Goal: Task Accomplishment & Management: Complete application form

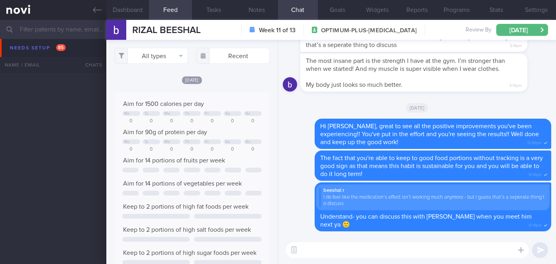
select select "7"
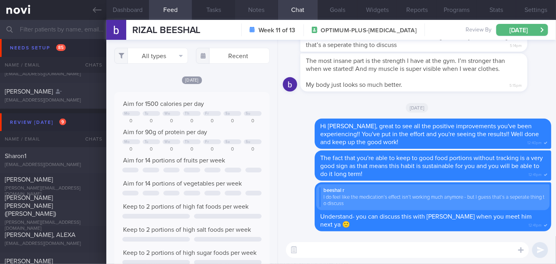
scroll to position [34, 139]
click at [96, 10] on icon at bounding box center [97, 10] width 9 height 9
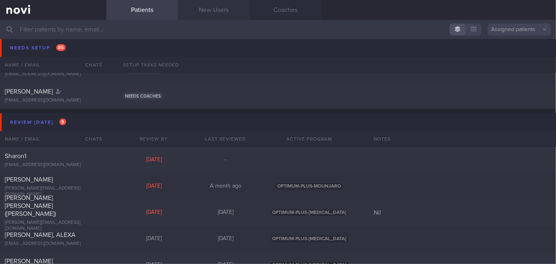
click at [226, 6] on link "New Users" at bounding box center [214, 10] width 72 height 20
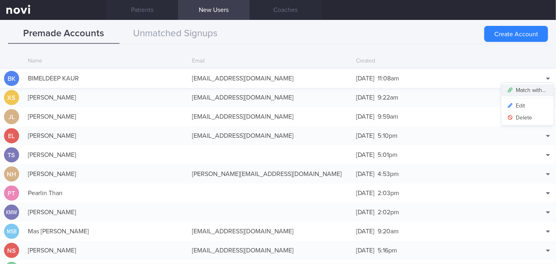
click at [531, 90] on button "Match with..." at bounding box center [528, 90] width 52 height 12
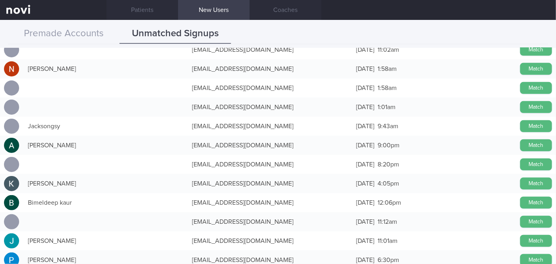
scroll to position [1731, 0]
click at [523, 200] on button "Match" at bounding box center [536, 203] width 32 height 12
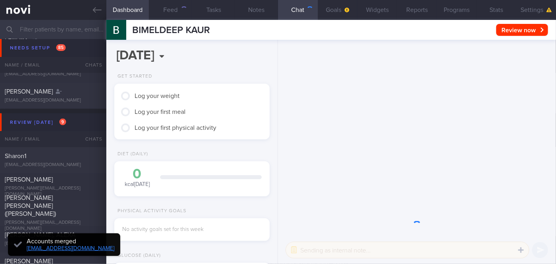
scroll to position [68, 136]
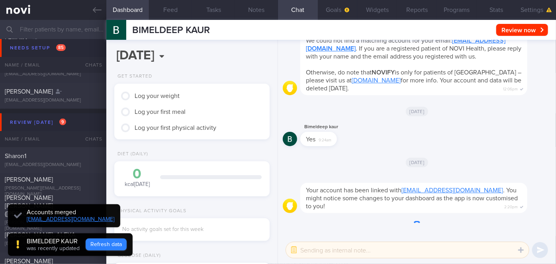
click at [101, 243] on button "Refresh data" at bounding box center [106, 245] width 41 height 12
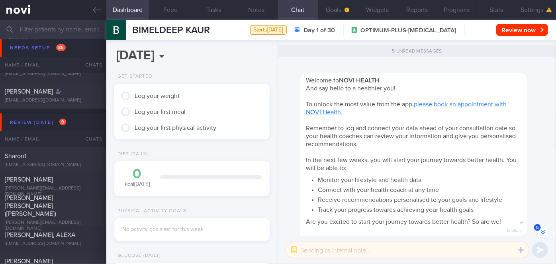
scroll to position [0, 0]
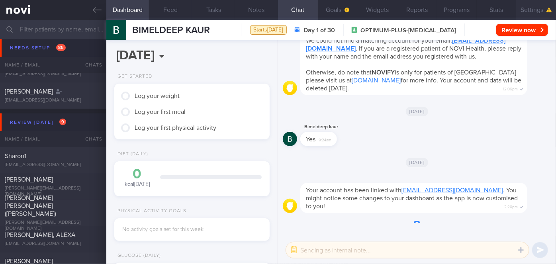
click at [540, 13] on button "Settings" at bounding box center [536, 10] width 40 height 20
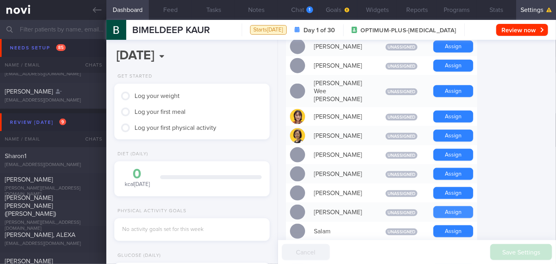
scroll to position [555, 0]
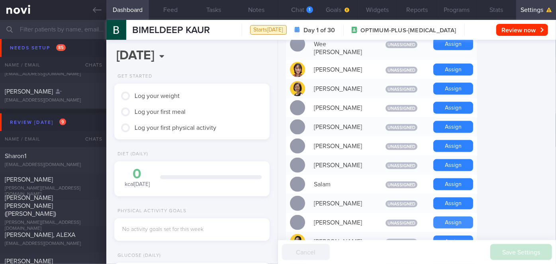
click at [459, 217] on button "Assign" at bounding box center [453, 223] width 40 height 12
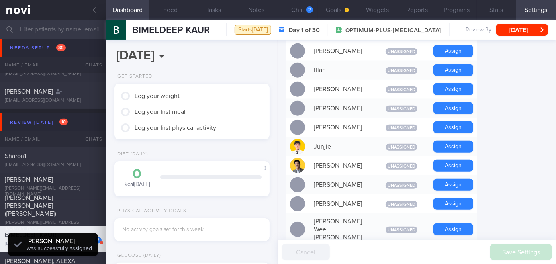
scroll to position [353, 0]
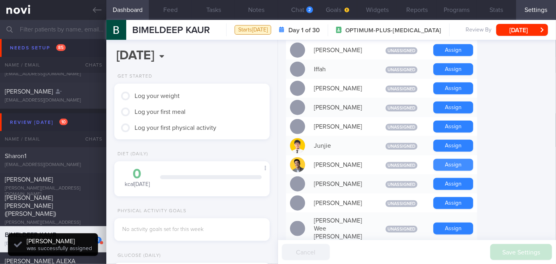
click at [462, 159] on button "Assign" at bounding box center [453, 165] width 40 height 12
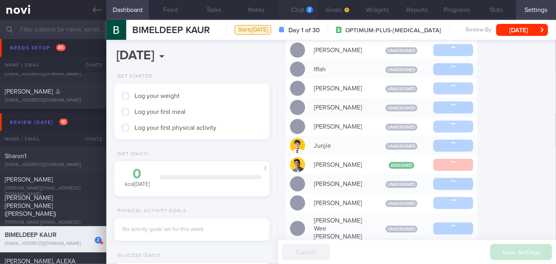
click at [292, 10] on button "Chat 2" at bounding box center [298, 10] width 40 height 20
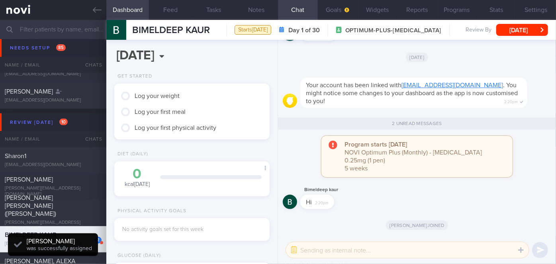
scroll to position [69, 139]
click at [331, 249] on textarea at bounding box center [407, 250] width 243 height 16
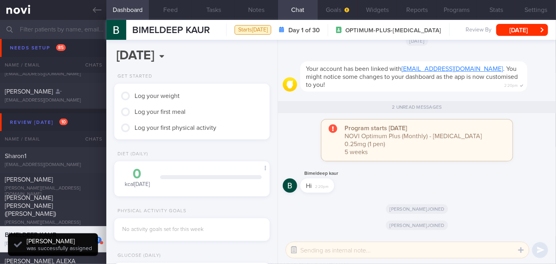
click at [292, 251] on button "button" at bounding box center [294, 250] width 14 height 14
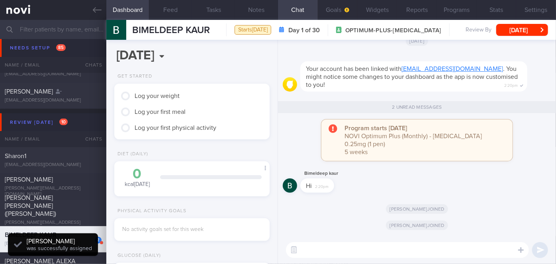
click at [303, 253] on textarea at bounding box center [407, 250] width 243 height 16
type textarea "Hi"
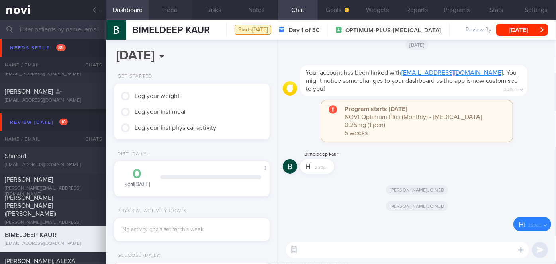
click at [171, 11] on button "Feed" at bounding box center [170, 10] width 43 height 20
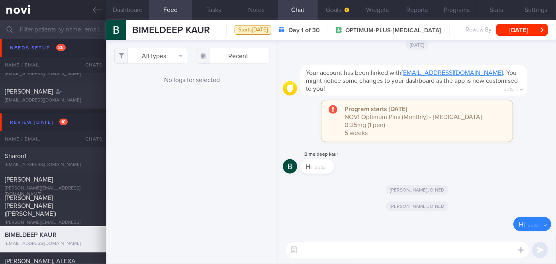
click at [319, 251] on textarea at bounding box center [407, 250] width 243 height 16
paste textarea "Hi Ms [PERSON_NAME], I'm [PERSON_NAME], your Health Coach. It was nice speaking…"
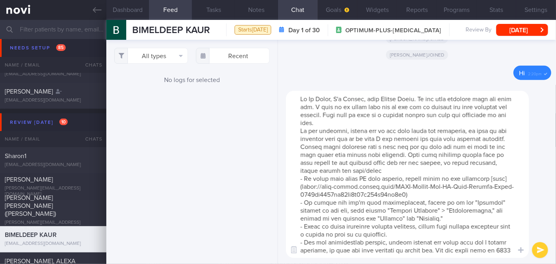
click at [330, 97] on textarea at bounding box center [407, 174] width 243 height 167
click at [361, 120] on textarea at bounding box center [407, 174] width 243 height 167
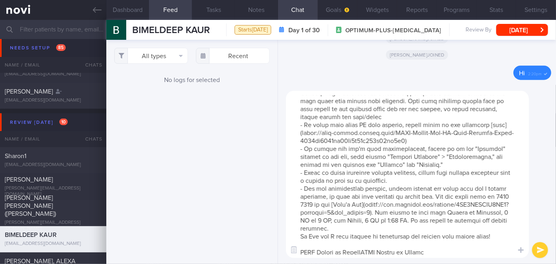
scroll to position [71, 0]
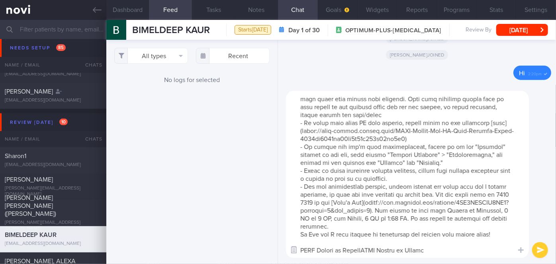
drag, startPoint x: 430, startPoint y: 250, endPoint x: 294, endPoint y: 250, distance: 136.7
click at [294, 250] on div "Chat Templates Admin [MEDICAL_DATA] Weight Nutrition Physical Activity Infograp…" at bounding box center [417, 174] width 278 height 179
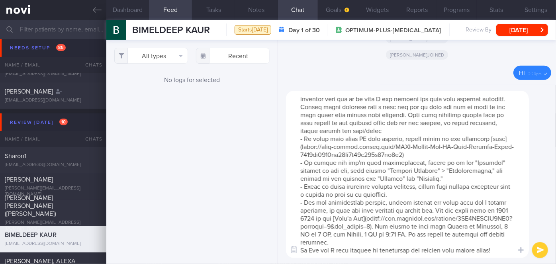
click at [319, 235] on textarea at bounding box center [407, 174] width 243 height 167
click at [358, 227] on textarea at bounding box center [407, 174] width 243 height 167
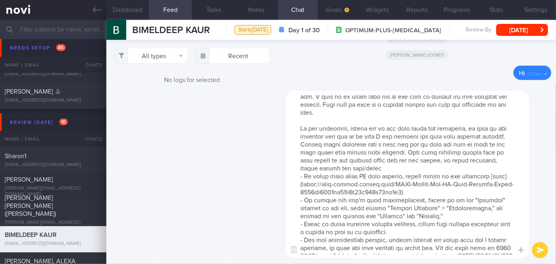
scroll to position [0, 0]
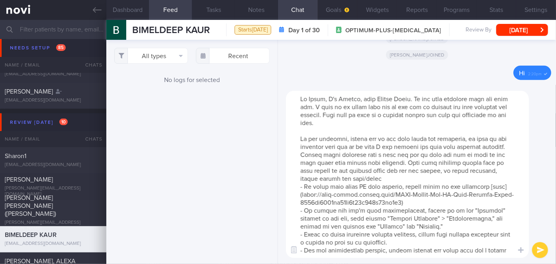
type textarea "Hi [PERSON_NAME], I'm [PERSON_NAME], your Health Coach. It was nice speaking wi…"
click at [537, 250] on button "submit" at bounding box center [540, 250] width 16 height 16
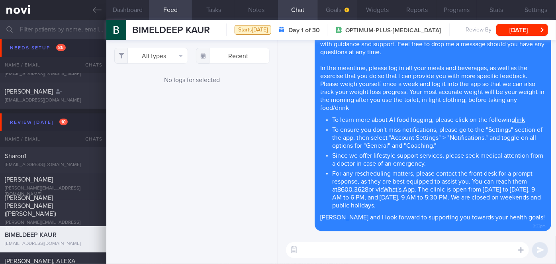
click at [334, 10] on button "Goals" at bounding box center [338, 10] width 40 height 20
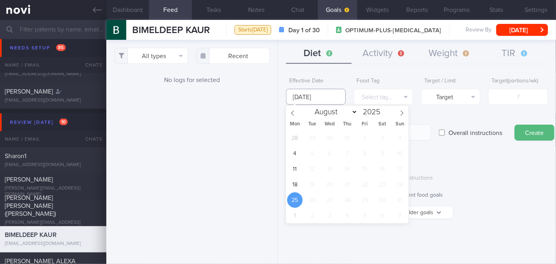
click at [318, 97] on input "[DATE]" at bounding box center [315, 97] width 59 height 16
click at [295, 183] on span "18" at bounding box center [295, 185] width 16 height 16
type input "[DATE]"
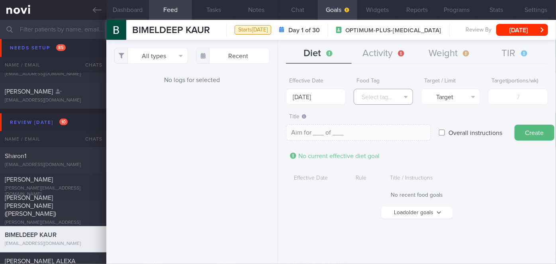
click at [382, 99] on button "Select tag..." at bounding box center [383, 97] width 59 height 16
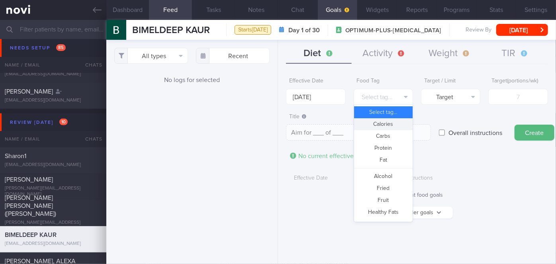
click at [386, 128] on button "Calories" at bounding box center [383, 124] width 59 height 12
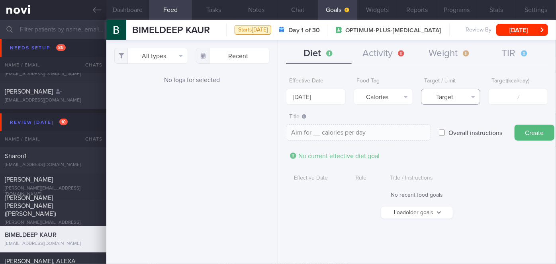
click at [461, 101] on button "Target" at bounding box center [450, 97] width 59 height 16
click at [460, 124] on button "Limit" at bounding box center [451, 124] width 59 height 12
type textarea "Keep to __ calories per day"
click at [499, 101] on input "number" at bounding box center [517, 97] width 59 height 16
type input "1"
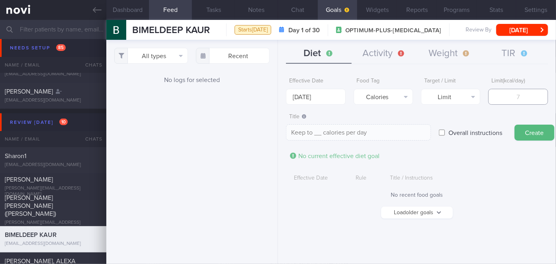
type textarea "Keep to 1 calories per day"
type input "11"
type textarea "Keep to 11 calories per day"
type input "110"
type textarea "Keep to 110 calories per day"
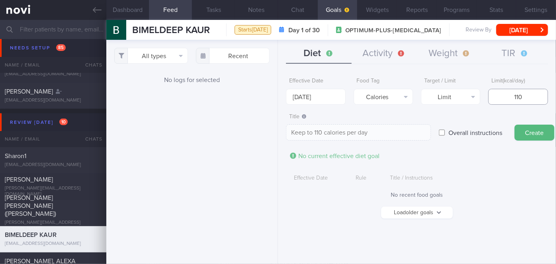
type input "1100"
type textarea "Keep to 1100 calories per day"
type input "1100"
click at [537, 131] on button "Create" at bounding box center [535, 133] width 40 height 16
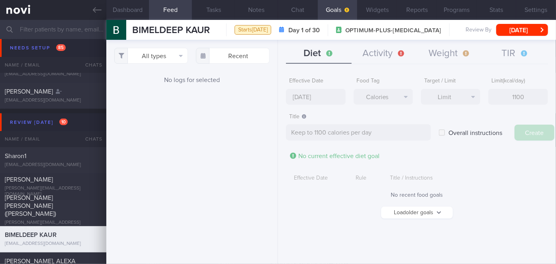
type input "[DATE]"
type textarea "Aim for ___ of ___"
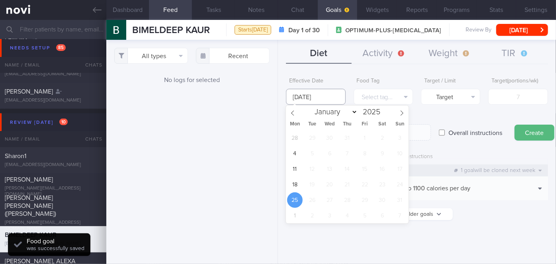
click at [320, 97] on input "[DATE]" at bounding box center [315, 97] width 59 height 16
click at [300, 182] on span "18" at bounding box center [295, 185] width 16 height 16
type input "[DATE]"
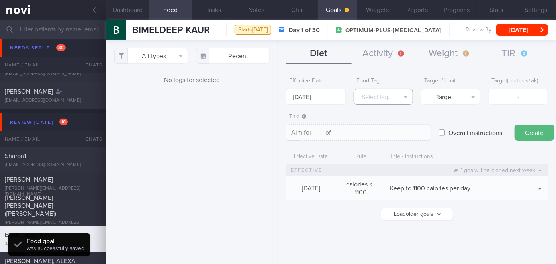
click at [393, 89] on button "Select tag..." at bounding box center [383, 97] width 59 height 16
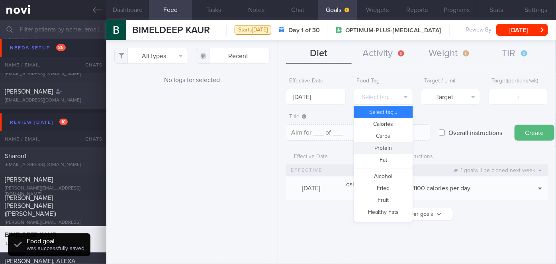
click at [395, 147] on button "Protein" at bounding box center [383, 148] width 59 height 12
type textarea "Aim for __g of protein per day"
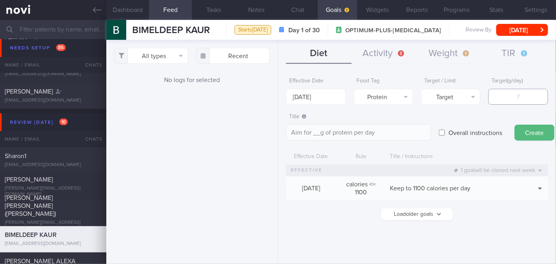
click at [529, 99] on input "number" at bounding box center [517, 97] width 59 height 16
type input "7"
type textarea "Aim for 7g of protein per day"
type input "70"
type textarea "Aim for 70g of protein per day"
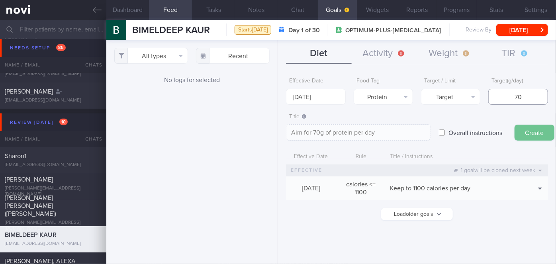
type input "70"
click at [531, 130] on button "Create" at bounding box center [535, 133] width 40 height 16
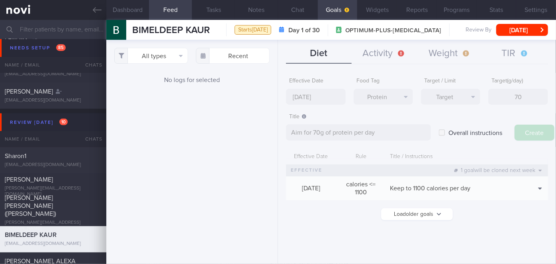
type input "[DATE]"
type textarea "Aim for ___ of ___"
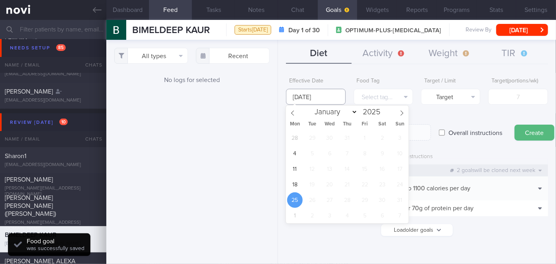
click at [310, 101] on input "[DATE]" at bounding box center [315, 97] width 59 height 16
click at [293, 182] on span "18" at bounding box center [295, 185] width 16 height 16
type input "[DATE]"
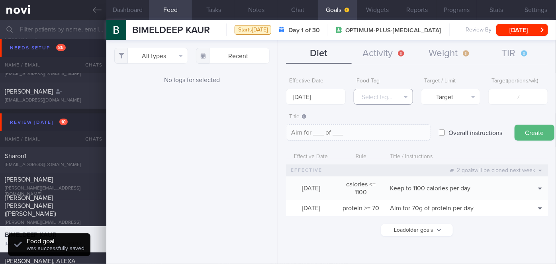
click at [388, 96] on button "Select tag..." at bounding box center [383, 97] width 59 height 16
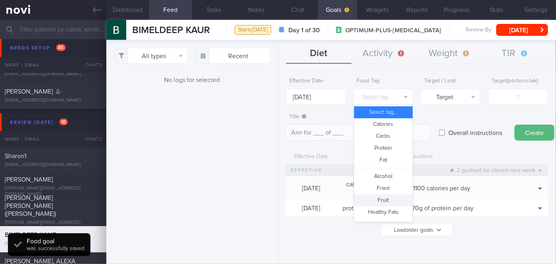
click at [389, 197] on button "Fruit" at bounding box center [383, 200] width 59 height 12
type textarea "Aim for __ portions of fruits per week"
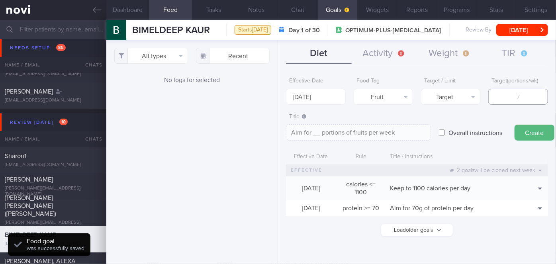
click at [524, 99] on input "number" at bounding box center [517, 97] width 59 height 16
type input "1"
type textarea "Aim for 1 portions of fruits per week"
type input "14"
type textarea "Aim for 14 portions of fruits per week"
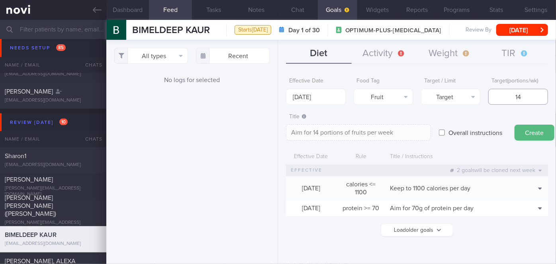
type input "14"
click at [530, 129] on button "Create" at bounding box center [535, 133] width 40 height 16
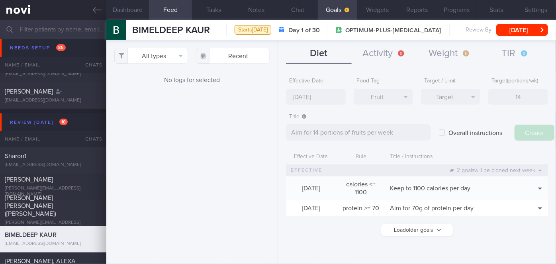
type input "[DATE]"
type textarea "Aim for ___ of ___"
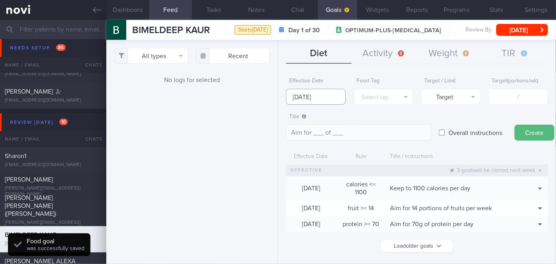
click at [316, 99] on input "[DATE]" at bounding box center [315, 97] width 59 height 16
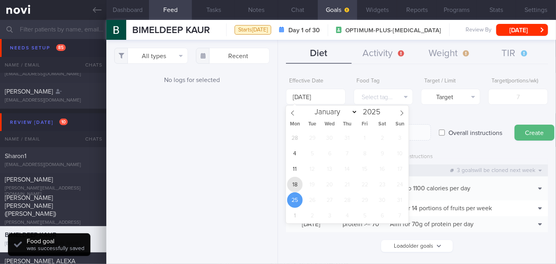
click at [292, 191] on span "18" at bounding box center [295, 185] width 16 height 16
type input "[DATE]"
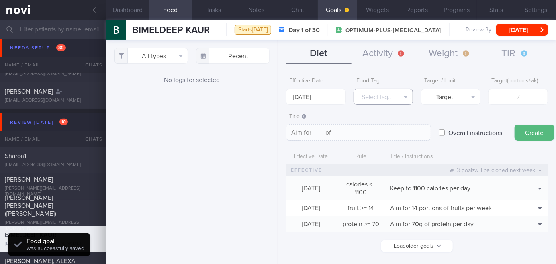
click at [386, 103] on button "Select tag..." at bounding box center [383, 97] width 59 height 16
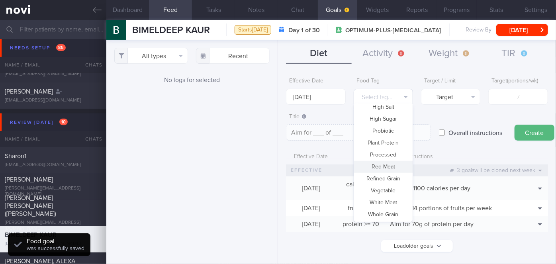
scroll to position [2276, 0]
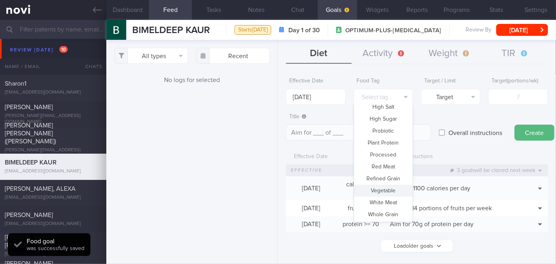
click at [388, 190] on button "Vegetable" at bounding box center [383, 191] width 59 height 12
type textarea "Aim for __ portions of vegetables per week"
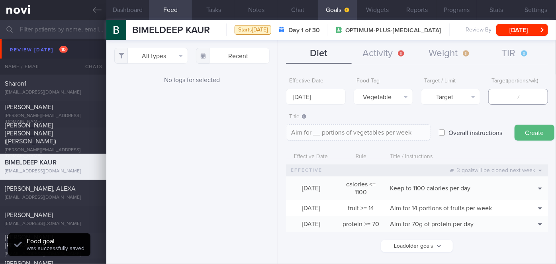
click at [523, 99] on input "number" at bounding box center [517, 97] width 59 height 16
type input "1"
type textarea "Aim for 1 portions of vegetables per week"
type input "14"
type textarea "Aim for 14 portions of vegetables per week"
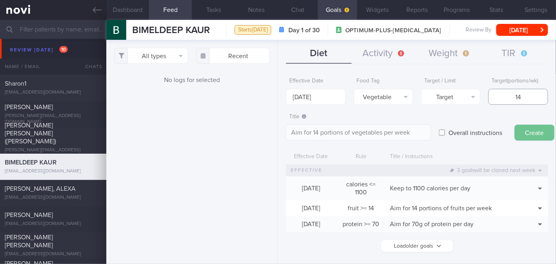
type input "14"
click at [541, 132] on button "Create" at bounding box center [535, 133] width 40 height 16
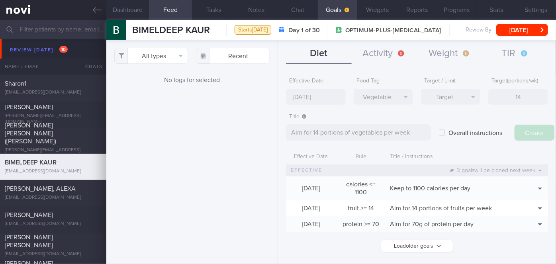
type input "[DATE]"
type textarea "Aim for ___ of ___"
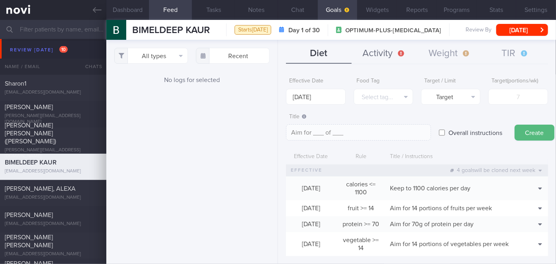
click at [403, 57] on button "Activity" at bounding box center [384, 54] width 65 height 20
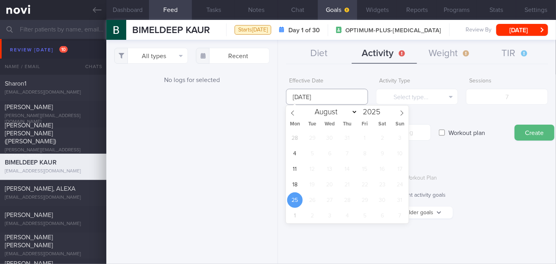
click at [317, 102] on input "[DATE]" at bounding box center [327, 97] width 82 height 16
click at [297, 183] on span "18" at bounding box center [295, 185] width 16 height 16
type input "[DATE]"
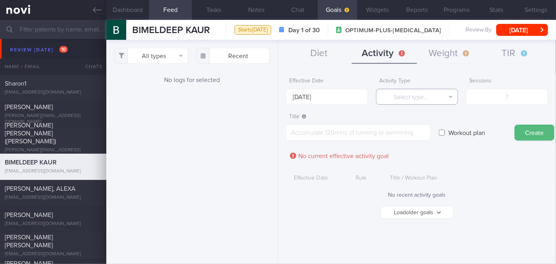
click at [413, 98] on button "Select type..." at bounding box center [417, 97] width 82 height 16
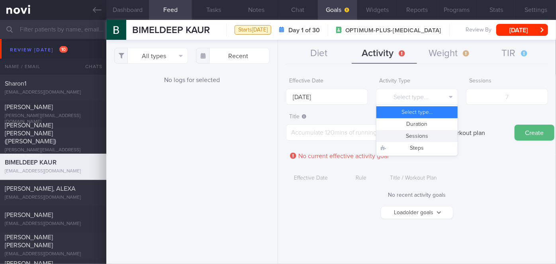
click at [413, 138] on button "Sessions" at bounding box center [416, 136] width 81 height 12
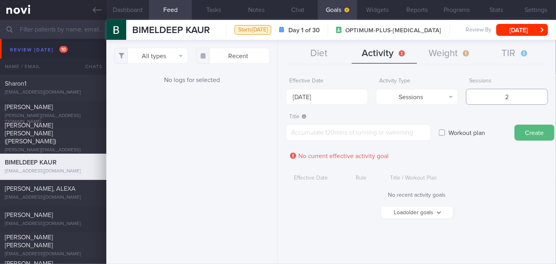
click at [476, 103] on input "2" at bounding box center [507, 97] width 82 height 16
type input "2"
click at [398, 140] on textarea at bounding box center [358, 132] width 145 height 16
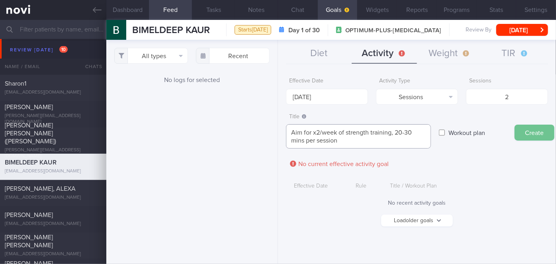
type textarea "Aim for x2/week of strength training, 20-30 mins per session"
click at [527, 131] on button "Create" at bounding box center [535, 133] width 40 height 16
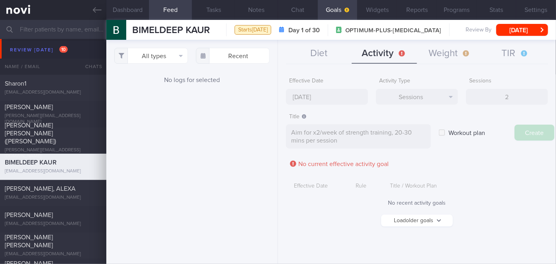
type input "[DATE]"
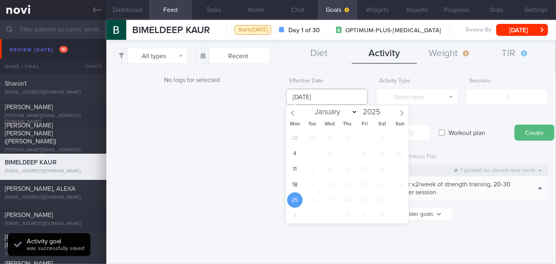
click at [343, 101] on input "[DATE]" at bounding box center [327, 97] width 82 height 16
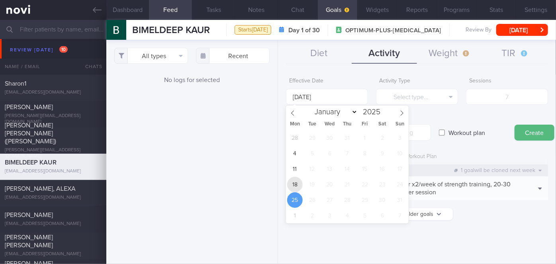
click at [296, 185] on span "18" at bounding box center [295, 185] width 16 height 16
type input "[DATE]"
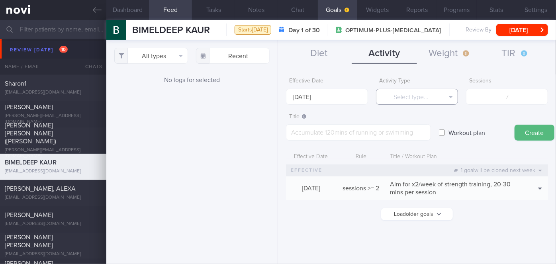
click at [408, 98] on button "Select type..." at bounding box center [417, 97] width 82 height 16
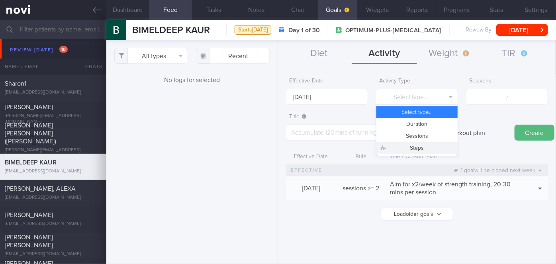
click at [404, 150] on button "Steps" at bounding box center [416, 148] width 81 height 12
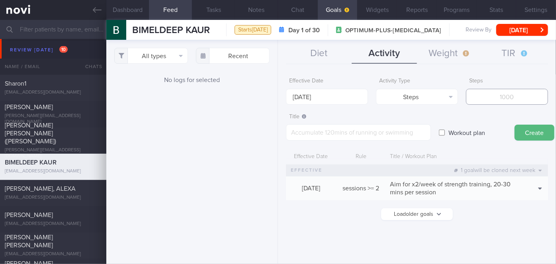
click at [497, 102] on input "number" at bounding box center [507, 97] width 82 height 16
type input "7"
type input "70000"
click at [415, 131] on textarea at bounding box center [358, 132] width 145 height 16
type textarea "Aim for 10,000 steps daily"
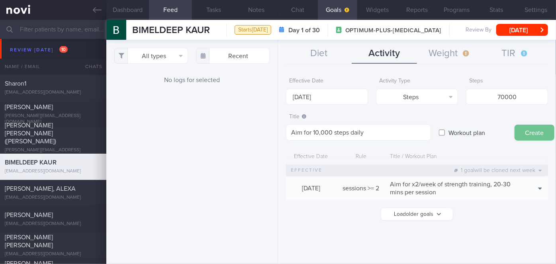
click at [530, 136] on button "Create" at bounding box center [535, 133] width 40 height 16
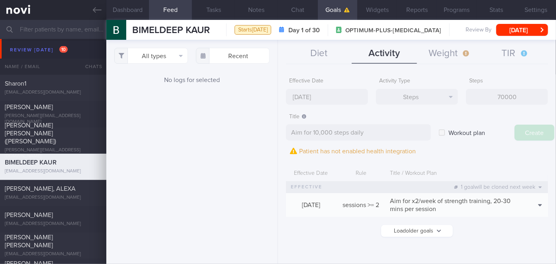
type input "[DATE]"
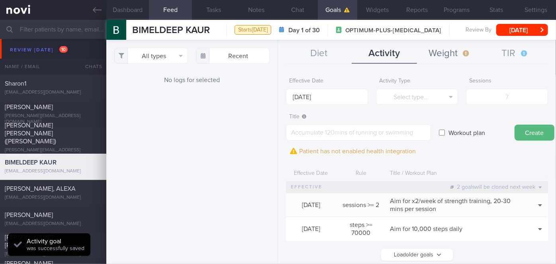
click at [441, 49] on button "Weight" at bounding box center [449, 54] width 65 height 20
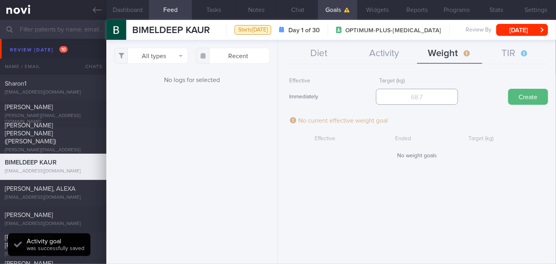
click at [418, 95] on input "number" at bounding box center [417, 97] width 82 height 16
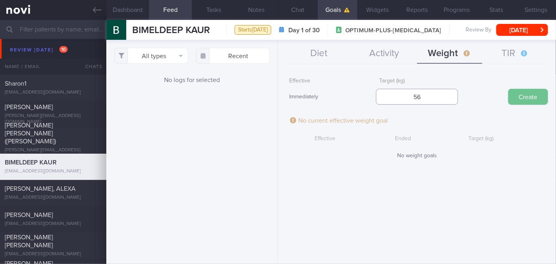
type input "56"
click at [524, 97] on button "Create" at bounding box center [528, 97] width 40 height 16
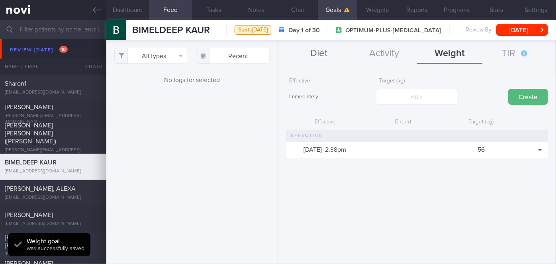
click at [329, 55] on button "Diet" at bounding box center [318, 54] width 65 height 20
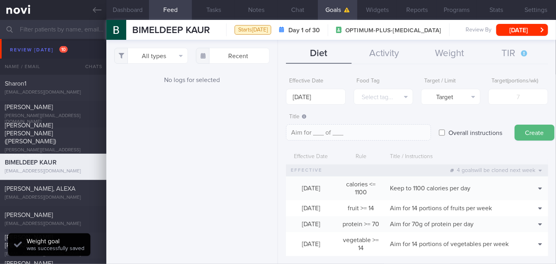
scroll to position [0, 0]
click at [323, 98] on input "[DATE]" at bounding box center [315, 97] width 59 height 16
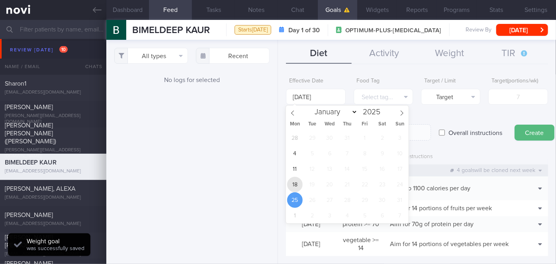
click at [295, 188] on span "18" at bounding box center [295, 185] width 16 height 16
type input "[DATE]"
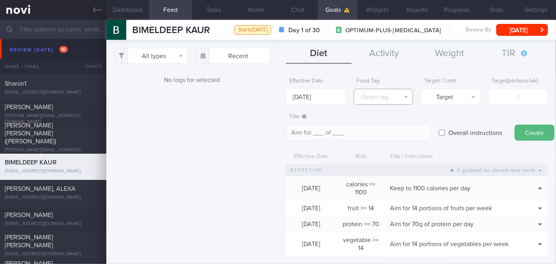
click at [378, 100] on button "Select tag..." at bounding box center [383, 97] width 59 height 16
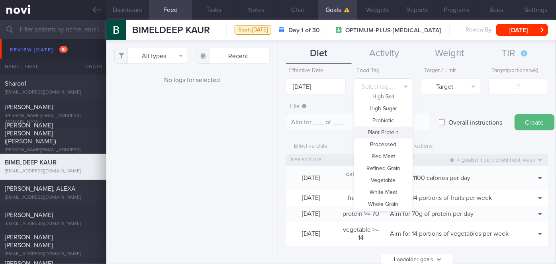
scroll to position [10, 0]
click at [390, 108] on button "High Sugar" at bounding box center [383, 109] width 59 height 12
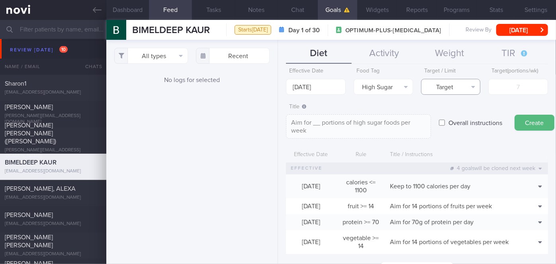
click at [446, 83] on button "Target" at bounding box center [450, 87] width 59 height 16
click at [447, 114] on button "Limit" at bounding box center [451, 114] width 59 height 12
type textarea "Keep to __ portions of high sugar foods per week"
click at [502, 80] on input "number" at bounding box center [517, 87] width 59 height 16
type input "2"
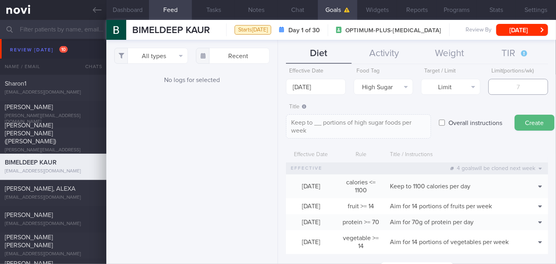
type textarea "Keep to 2 portions of high sugar foods per week"
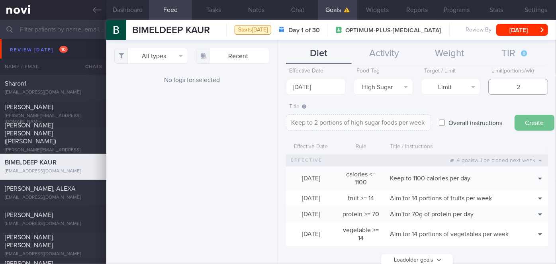
type input "2"
click at [522, 121] on button "Create" at bounding box center [535, 123] width 40 height 16
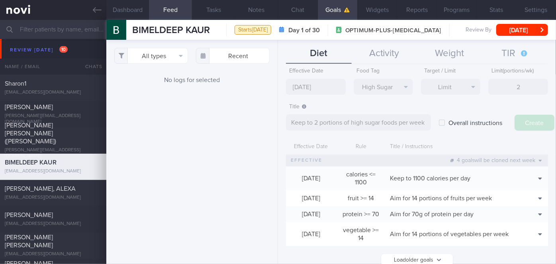
type input "[DATE]"
type textarea "Aim for ___ of ___"
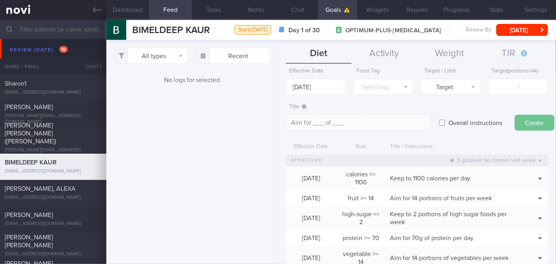
scroll to position [49, 0]
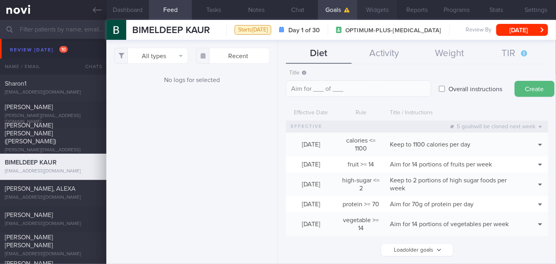
click at [385, 15] on button "Widgets" at bounding box center [377, 10] width 40 height 20
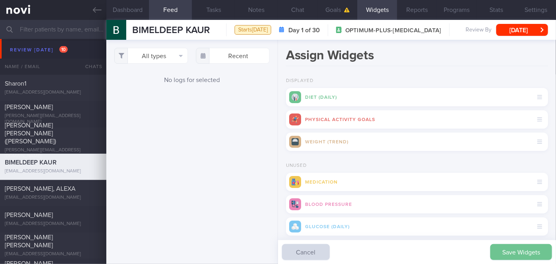
click at [499, 251] on button "Save Widgets" at bounding box center [521, 252] width 62 height 16
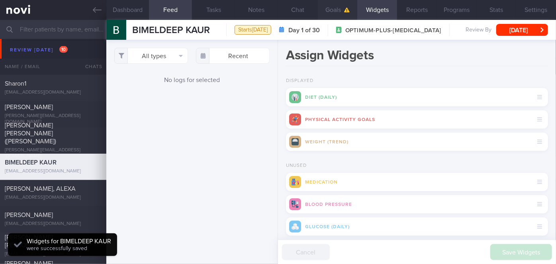
click at [340, 8] on button "Goals" at bounding box center [338, 10] width 40 height 20
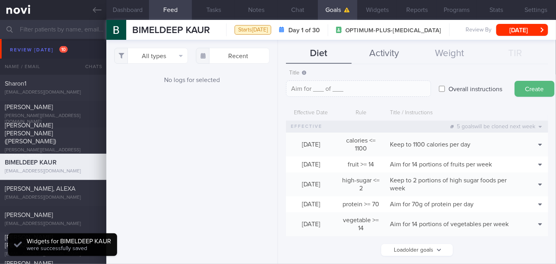
click at [372, 52] on button "Activity" at bounding box center [384, 54] width 65 height 20
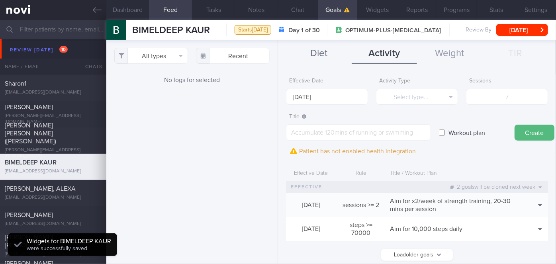
click at [333, 59] on button "Diet" at bounding box center [318, 54] width 65 height 20
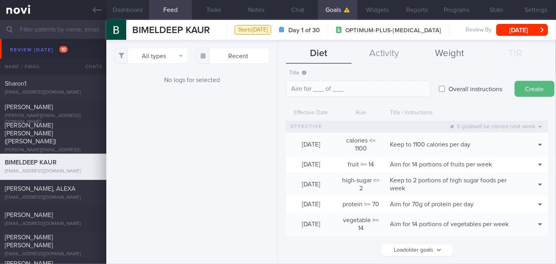
click at [458, 51] on button "Weight" at bounding box center [449, 54] width 65 height 20
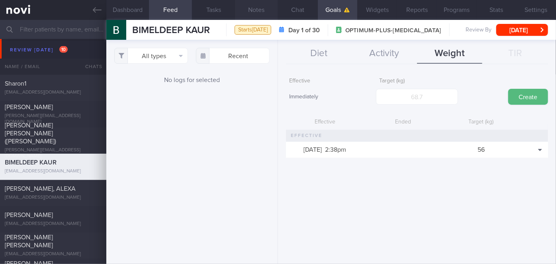
click at [275, 9] on button "Notes" at bounding box center [256, 10] width 43 height 20
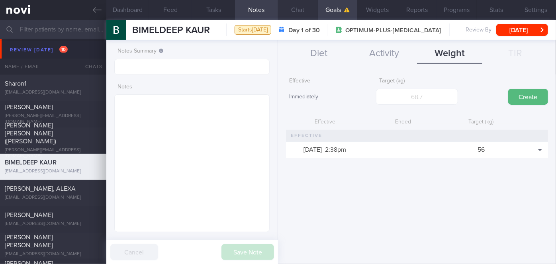
click at [295, 11] on button "Chat" at bounding box center [298, 10] width 40 height 20
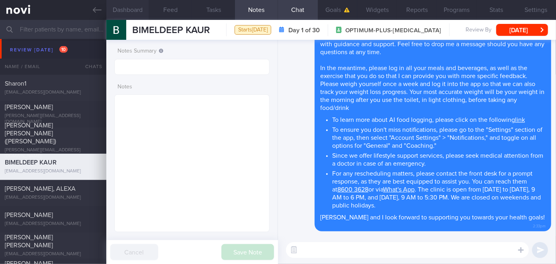
click at [122, 5] on button "Dashboard" at bounding box center [127, 10] width 43 height 20
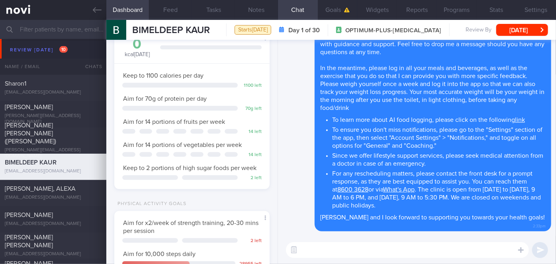
scroll to position [130, 0]
click at [331, 8] on button "Goals" at bounding box center [338, 10] width 40 height 20
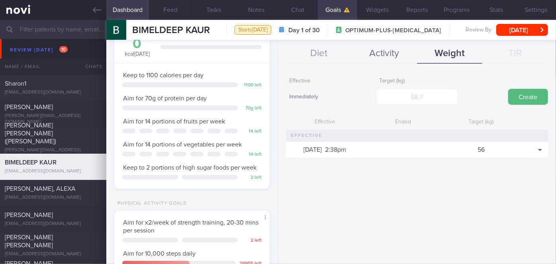
click at [365, 60] on button "Activity" at bounding box center [384, 54] width 65 height 20
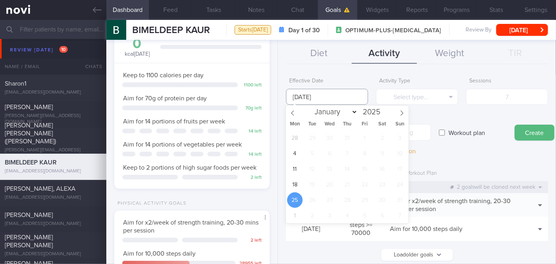
click at [330, 96] on input "[DATE]" at bounding box center [327, 97] width 82 height 16
click at [300, 185] on span "18" at bounding box center [295, 185] width 16 height 16
type input "[DATE]"
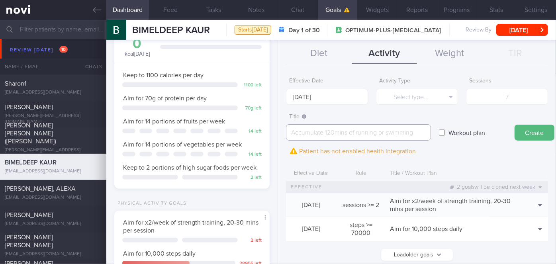
click at [325, 130] on textarea at bounding box center [358, 132] width 145 height 16
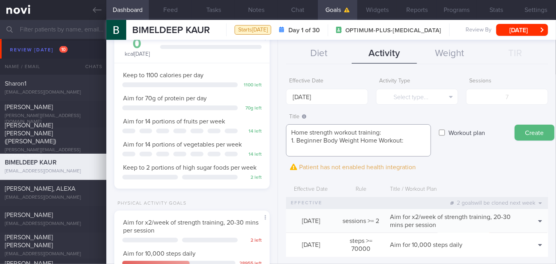
paste textarea "[URL][DOMAIN_NAME]"
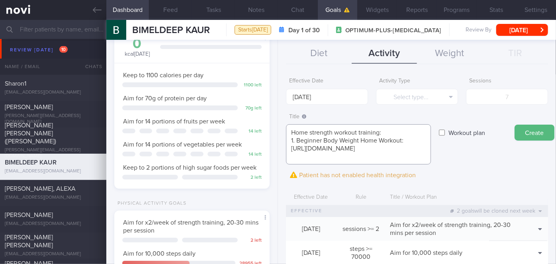
scroll to position [8, 0]
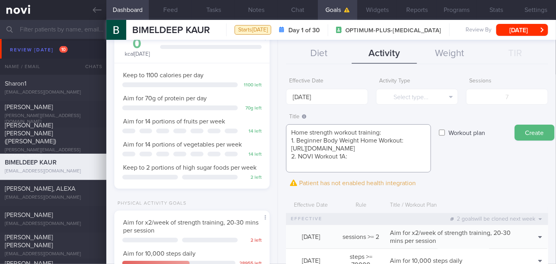
paste textarea "[URL][DOMAIN_NAME]"
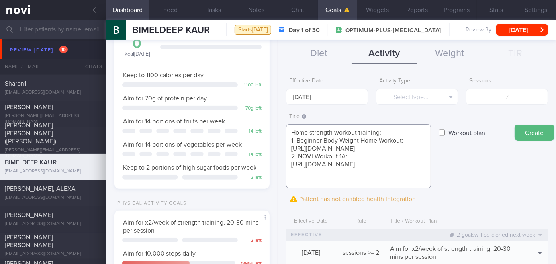
scroll to position [8, 0]
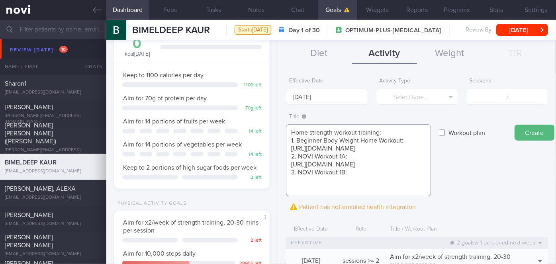
paste textarea "[URL][DOMAIN_NAME]"
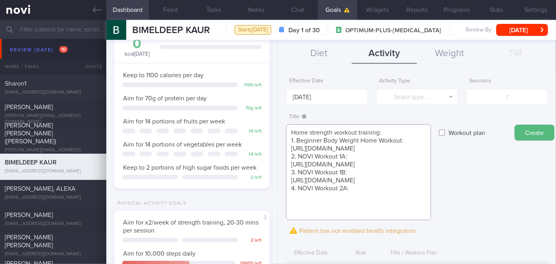
paste textarea "[URL][DOMAIN_NAME]"
type textarea "Home strength workout training: 1. Beginner Body Weight Home Workout: [URL][DOM…"
click at [462, 127] on label "Workout plan" at bounding box center [467, 133] width 45 height 16
click at [445, 127] on input "Workout plan" at bounding box center [442, 133] width 6 height 16
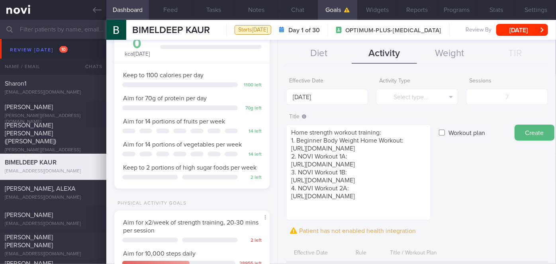
checkbox input "true"
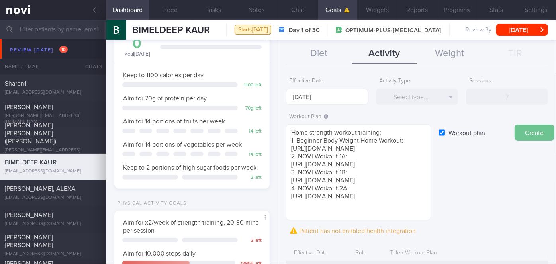
click at [537, 132] on button "Create" at bounding box center [535, 133] width 40 height 16
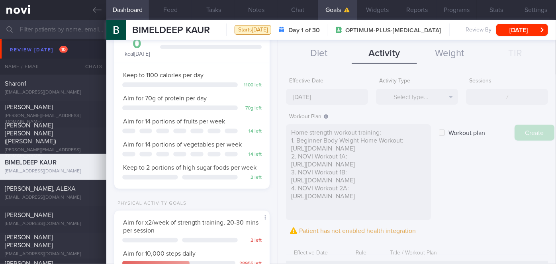
type input "[DATE]"
checkbox input "false"
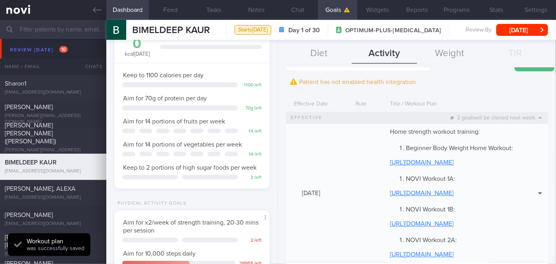
scroll to position [188, 0]
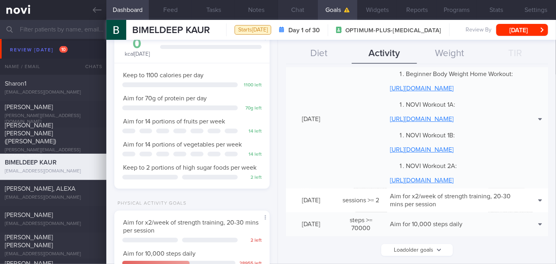
click at [306, 14] on button "Chat" at bounding box center [298, 10] width 40 height 20
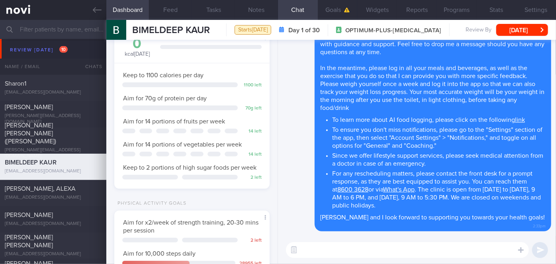
click at [361, 249] on textarea at bounding box center [407, 250] width 243 height 16
type textarea "h"
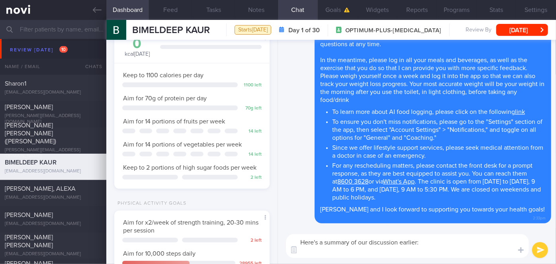
paste textarea "[URL][DOMAIN_NAME]"
drag, startPoint x: 444, startPoint y: 255, endPoint x: 299, endPoint y: 253, distance: 144.6
click at [299, 253] on div "Chat Templates Admin [MEDICAL_DATA] Weight Nutrition Physical Activity Infograp…" at bounding box center [417, 246] width 278 height 36
paste textarea "Explained the importance of adequate protein intake to minimize muscle loss. Ai…"
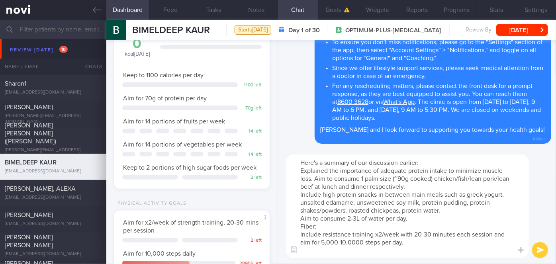
click at [299, 172] on textarea "Here's a summary of our discussion earlier: Explained the importance of adequat…" at bounding box center [407, 207] width 243 height 104
drag, startPoint x: 483, startPoint y: 183, endPoint x: 476, endPoint y: 180, distance: 7.6
click at [476, 180] on textarea "Here's a summary of our discussion earlier: - Explained the importance of adequ…" at bounding box center [407, 207] width 243 height 104
drag, startPoint x: 512, startPoint y: 182, endPoint x: 472, endPoint y: 176, distance: 40.2
click at [472, 176] on textarea "Here's a summary of our discussion earlier: - Explained the importance of adequ…" at bounding box center [407, 207] width 243 height 104
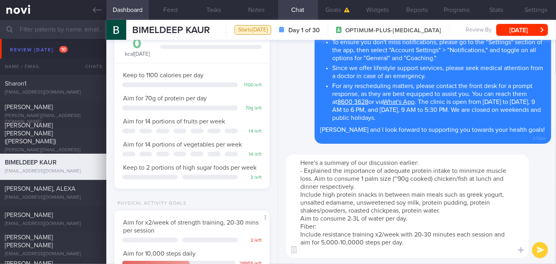
click at [299, 196] on textarea "Here's a summary of our discussion earlier: - Explained the importance of adequ…" at bounding box center [407, 207] width 243 height 104
drag, startPoint x: 345, startPoint y: 210, endPoint x: 469, endPoint y: 204, distance: 124.1
click at [469, 204] on textarea "Here's a summary of our discussion earlier: - Explained the importance of adequ…" at bounding box center [407, 207] width 243 height 104
click at [297, 216] on textarea "Here's a summary of our discussion earlier: - Explained the importance of adequ…" at bounding box center [407, 207] width 243 height 104
click at [358, 220] on textarea "Here's a summary of our discussion earlier: - Explained the importance of adequ…" at bounding box center [407, 207] width 243 height 104
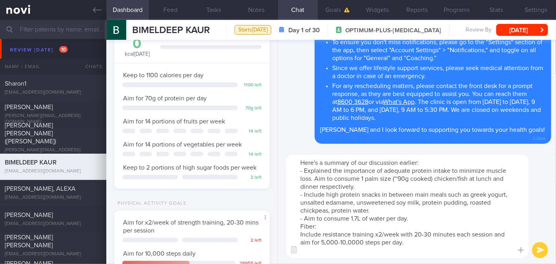
click at [300, 226] on textarea "Here's a summary of our discussion earlier: - Explained the importance of adequ…" at bounding box center [407, 207] width 243 height 104
click at [326, 225] on textarea "Here's a summary of our discussion earlier: - Explained the importance of adequ…" at bounding box center [407, 207] width 243 height 104
click at [297, 235] on textarea "Here's a summary of our discussion earlier: - Explained the importance of adequ…" at bounding box center [407, 207] width 243 height 104
click at [338, 243] on textarea "Here's a summary of our discussion earlier: - Explained the importance of adequ…" at bounding box center [407, 207] width 243 height 104
type textarea "Here's a summary of our discussion earlier: - Explained the importance of adequ…"
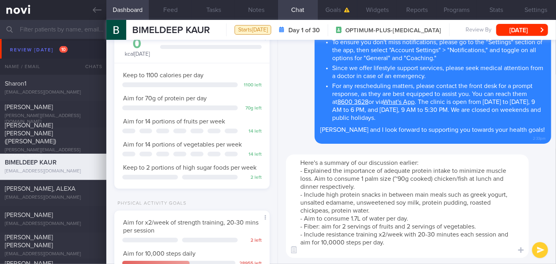
click at [541, 247] on button "submit" at bounding box center [540, 250] width 16 height 16
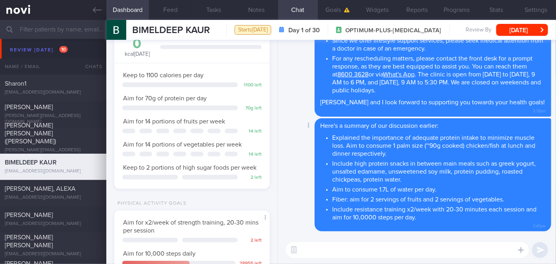
click at [329, 233] on div "Delete Here's a summary of our discussion earlier: Explained the importance of …" at bounding box center [417, 177] width 269 height 118
click at [335, 8] on button "Goals" at bounding box center [338, 10] width 40 height 20
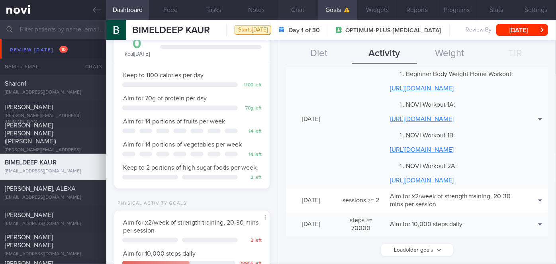
click at [297, 10] on button "Chat" at bounding box center [298, 10] width 40 height 20
